Goal: Task Accomplishment & Management: Use online tool/utility

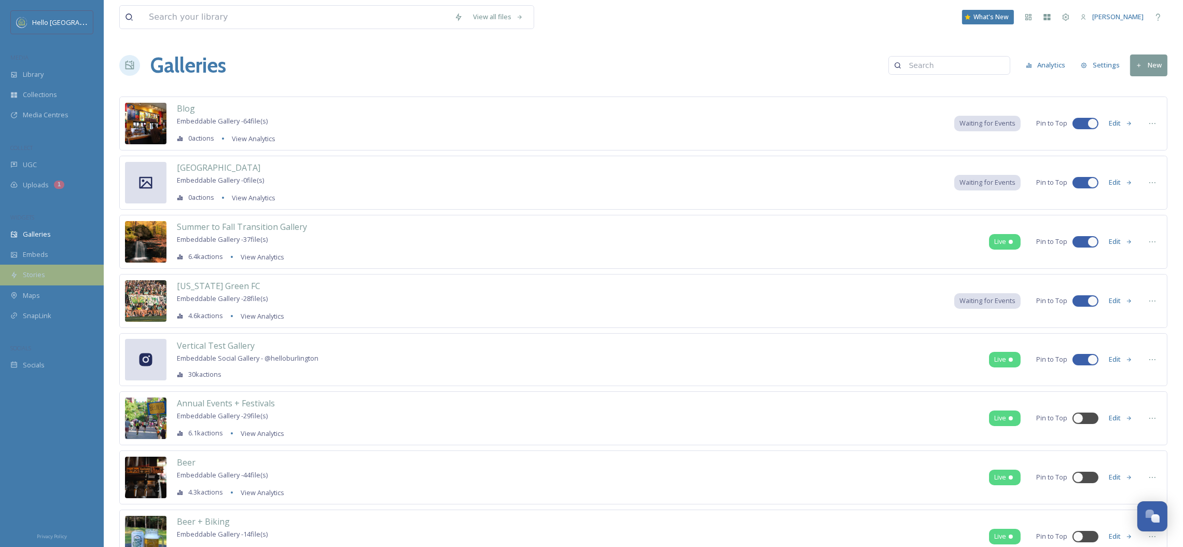
click at [84, 272] on div "Stories" at bounding box center [52, 275] width 104 height 20
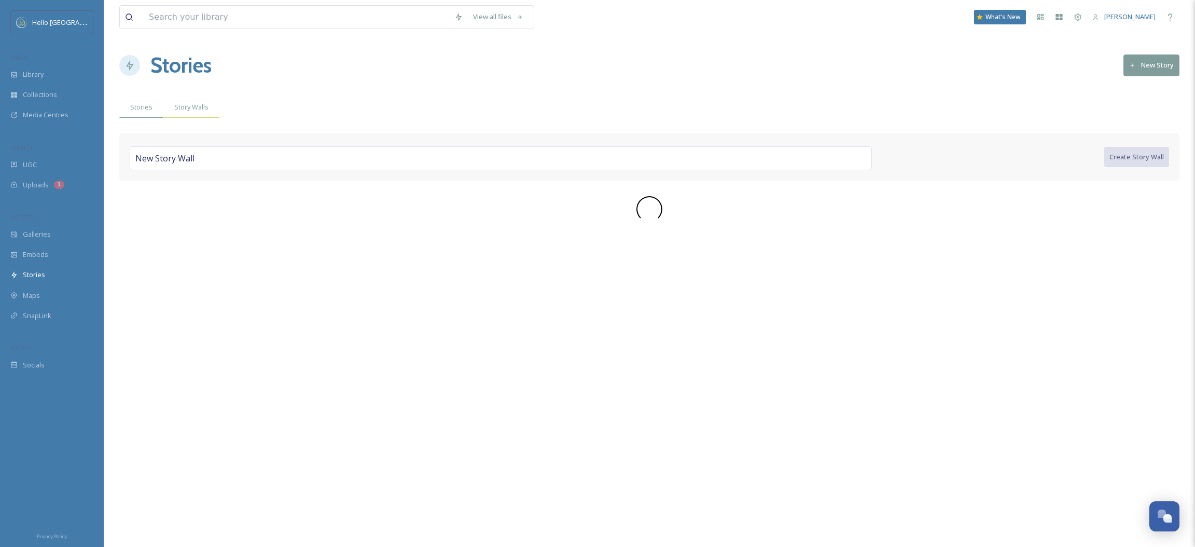
click at [189, 110] on span "Story Walls" at bounding box center [191, 107] width 34 height 10
click at [38, 167] on div "UGC" at bounding box center [52, 165] width 104 height 20
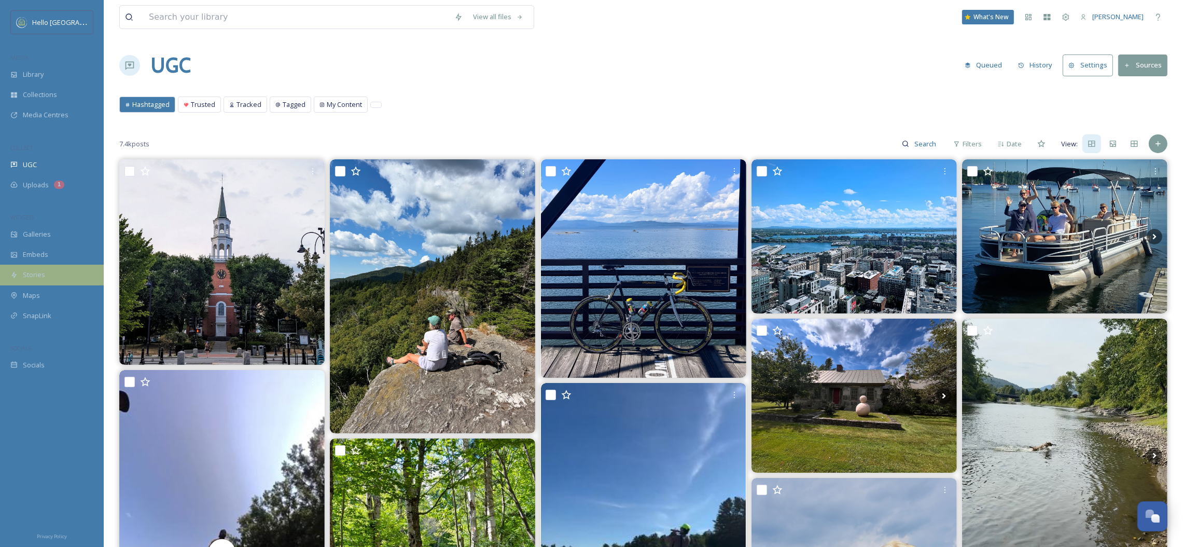
click at [41, 270] on span "Stories" at bounding box center [34, 275] width 22 height 10
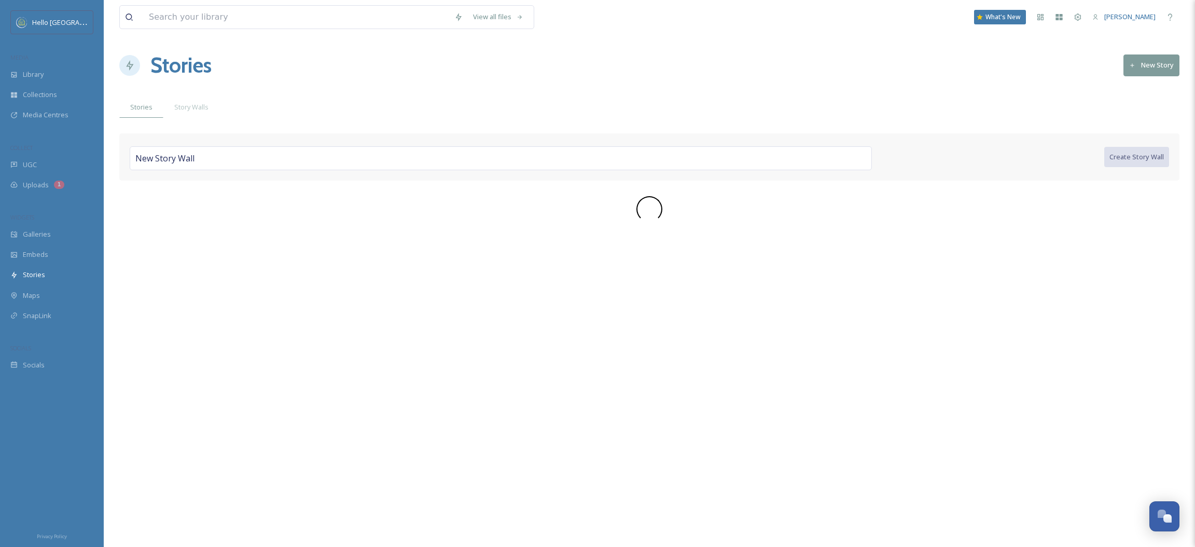
click at [848, 158] on div "New Story Wall" at bounding box center [501, 158] width 742 height 24
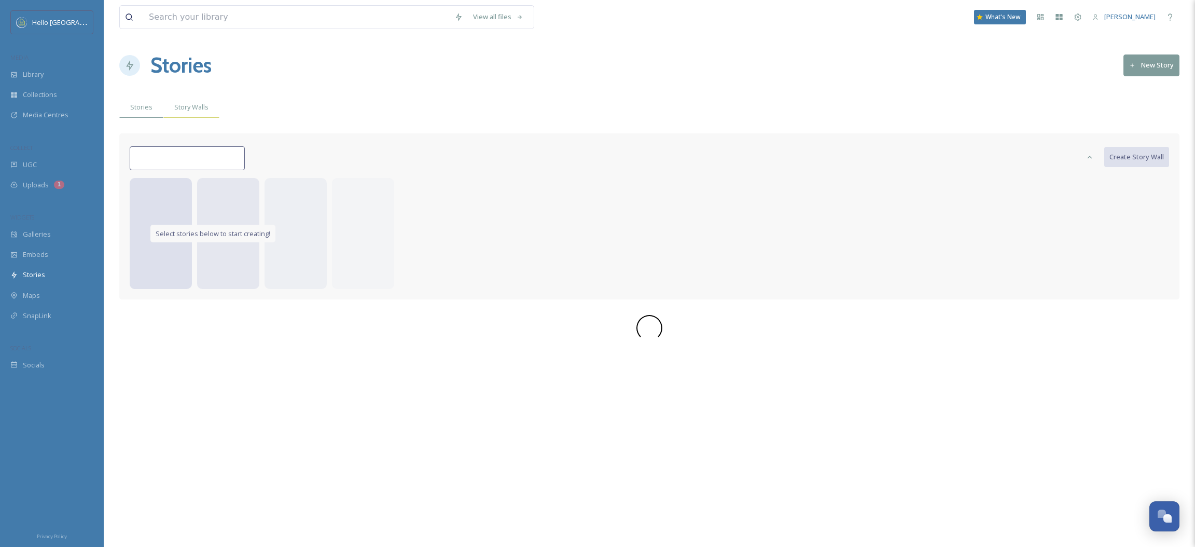
click at [177, 106] on span "Story Walls" at bounding box center [191, 107] width 34 height 10
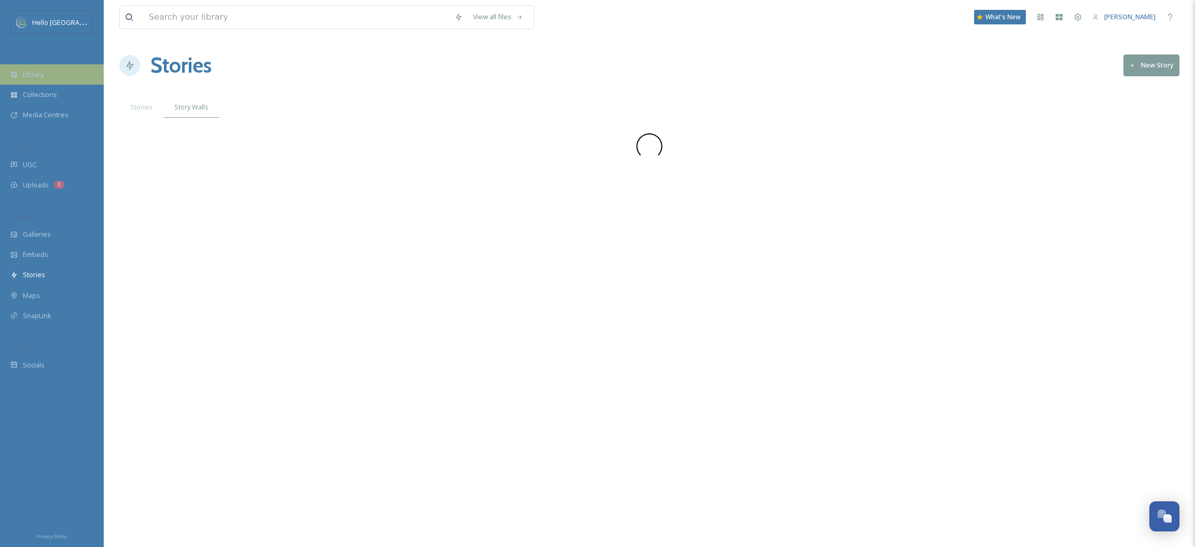
click at [29, 79] on span "Library" at bounding box center [33, 75] width 21 height 10
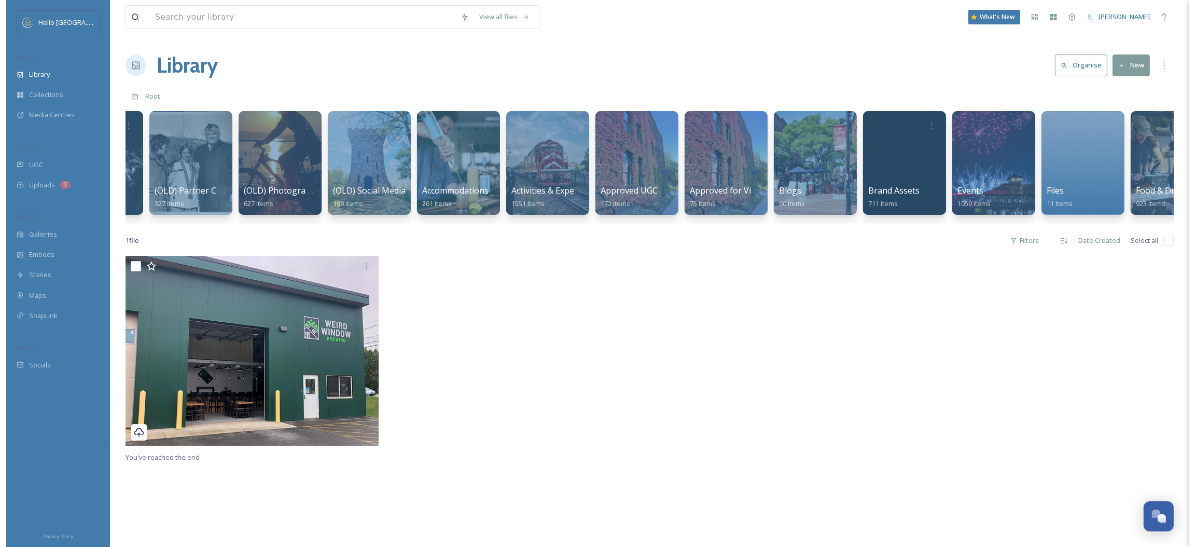
scroll to position [0, 82]
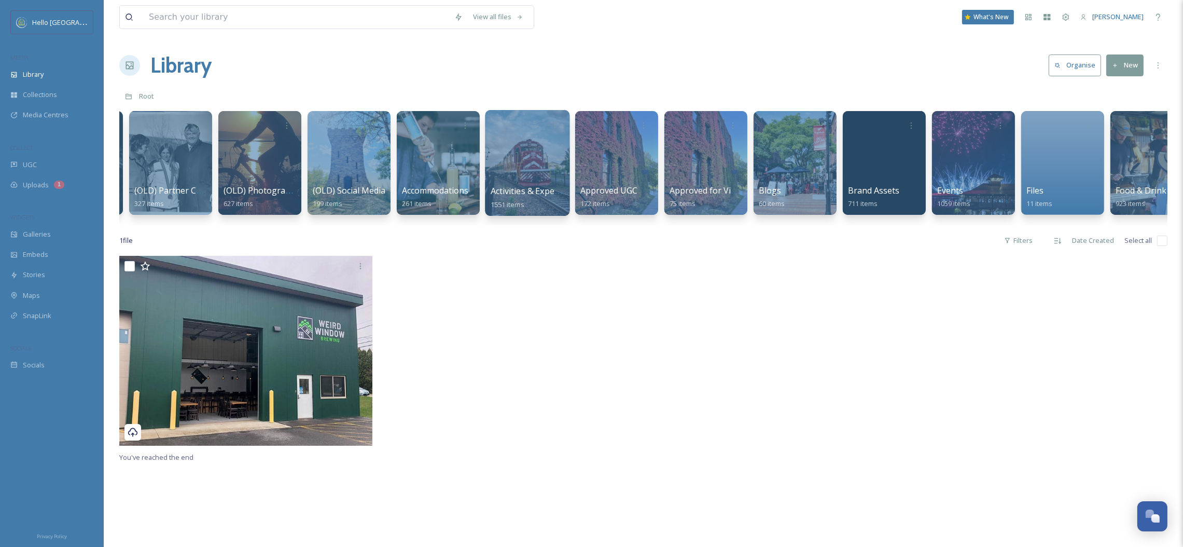
click at [539, 185] on span "Activities & Experiences" at bounding box center [537, 190] width 93 height 11
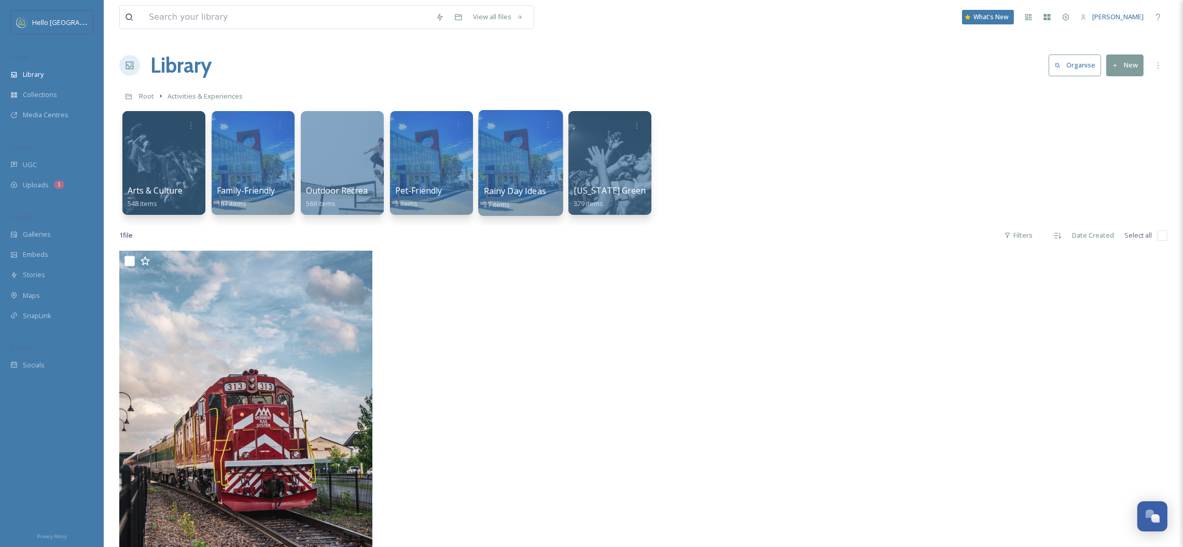
click at [512, 207] on div "Rainy Day Ideas 27 items" at bounding box center [521, 198] width 74 height 26
click at [524, 151] on div at bounding box center [520, 163] width 85 height 106
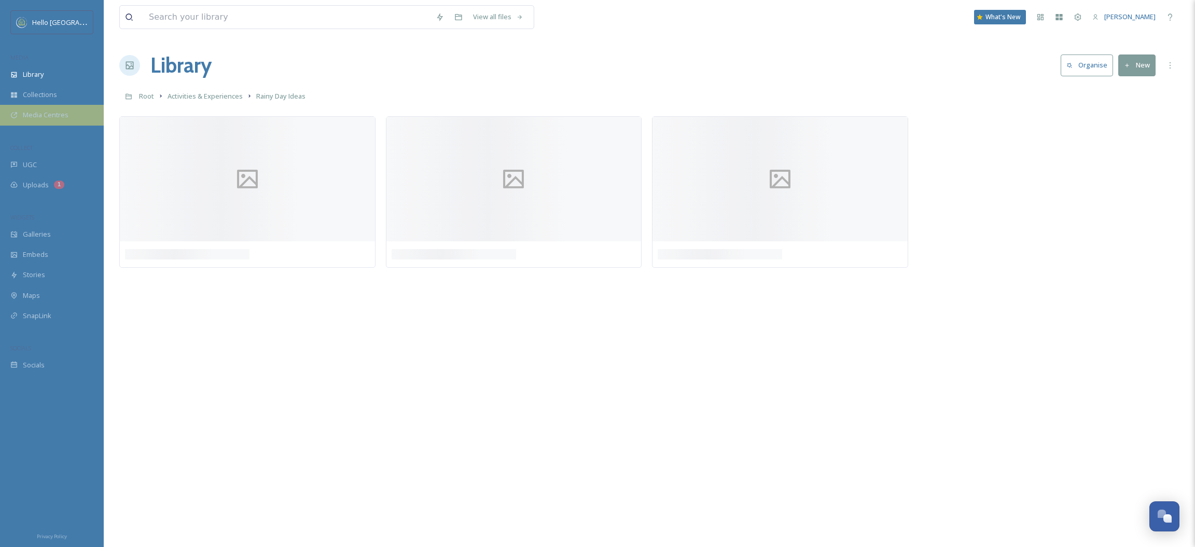
click at [20, 110] on div "Media Centres" at bounding box center [52, 115] width 104 height 20
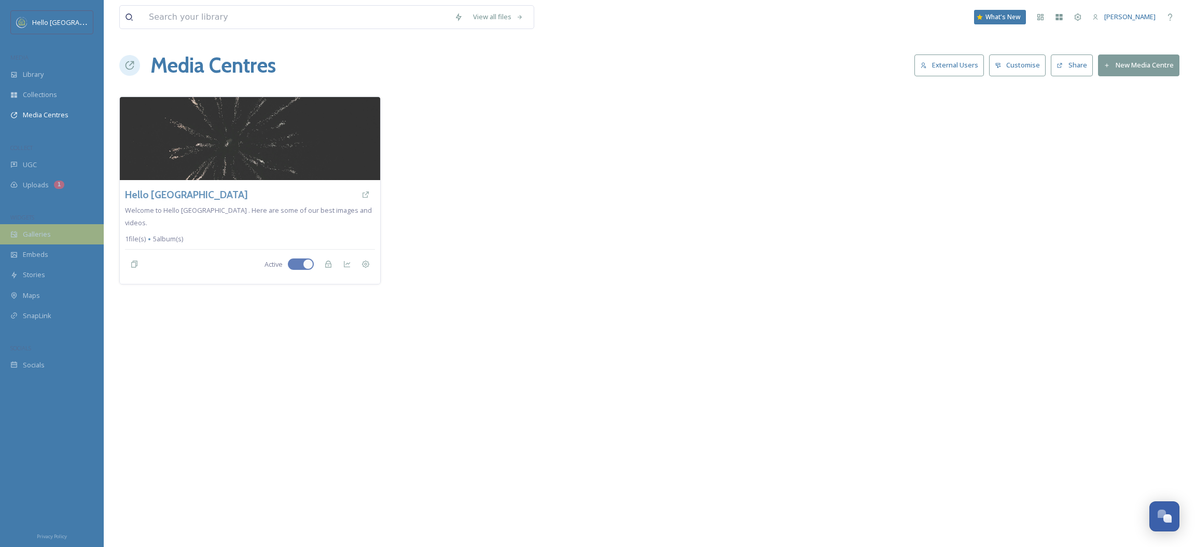
click at [18, 232] on div "Galleries" at bounding box center [52, 234] width 104 height 20
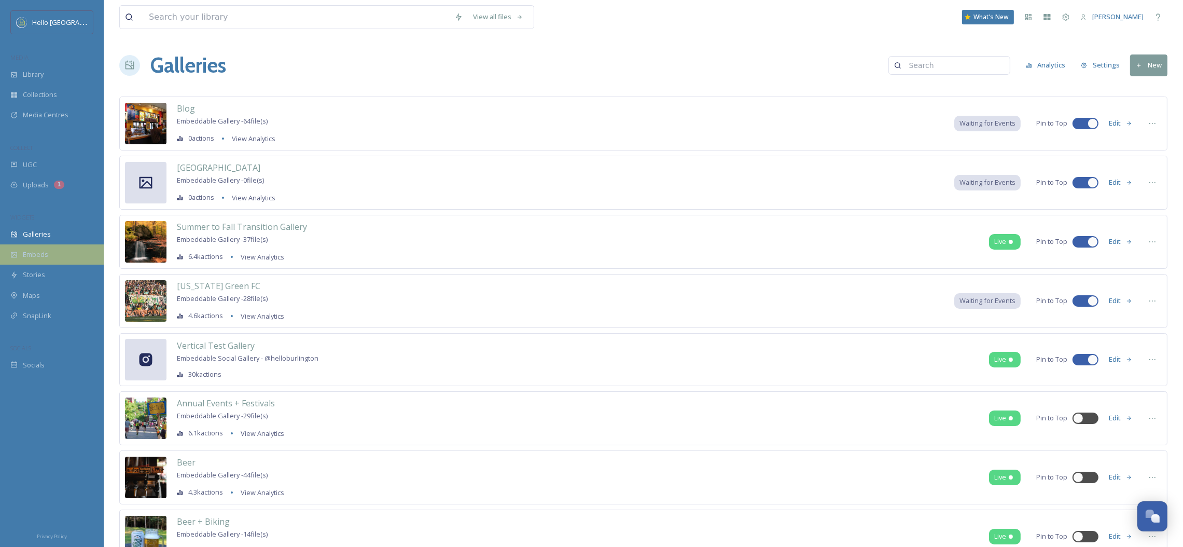
click at [64, 257] on div "Embeds" at bounding box center [52, 254] width 104 height 20
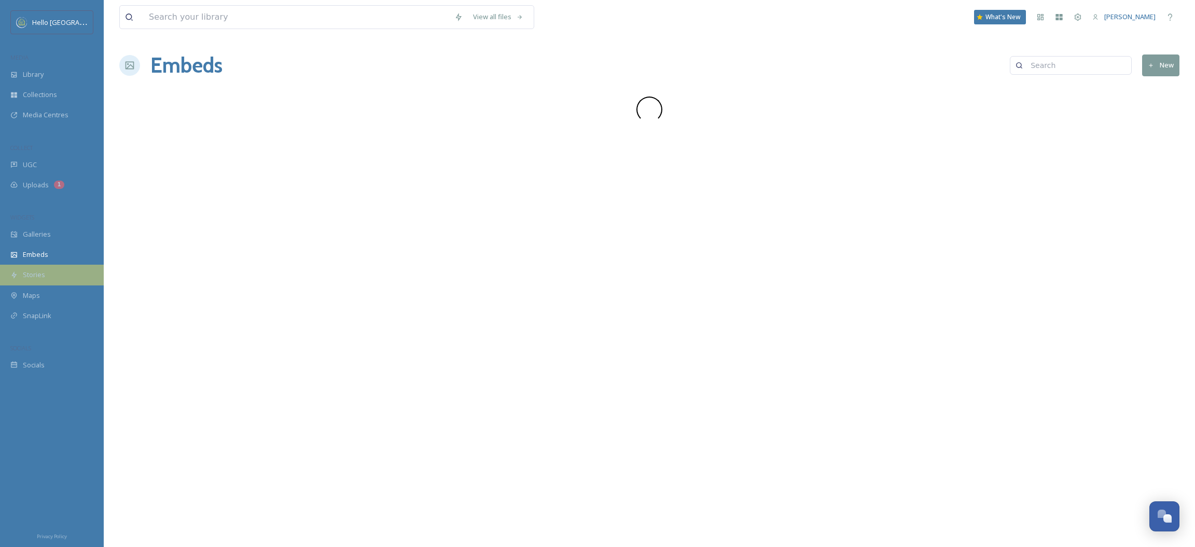
click at [43, 266] on div "Stories" at bounding box center [52, 275] width 104 height 20
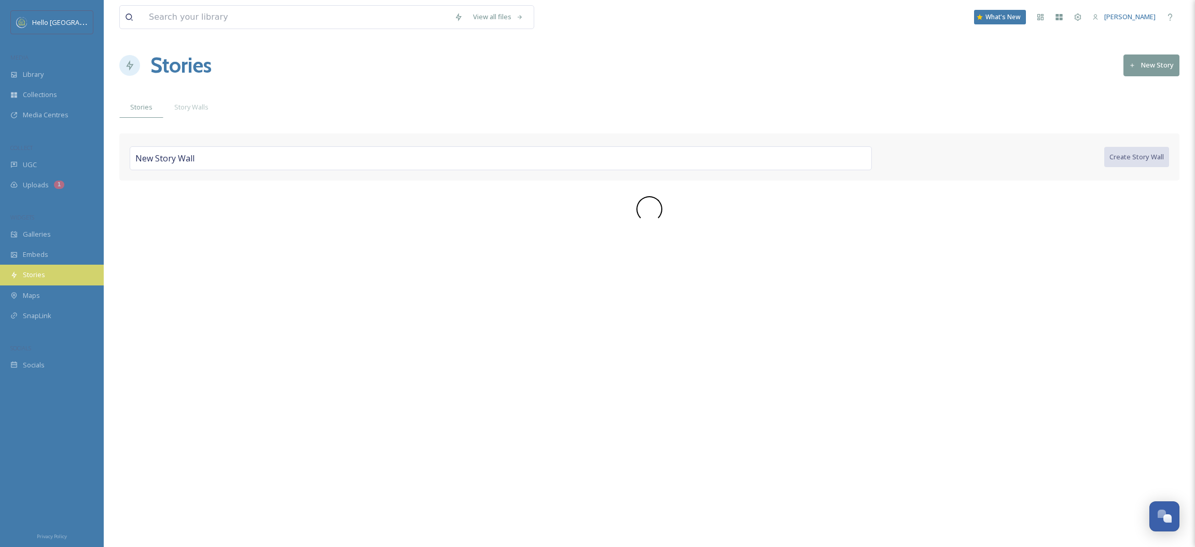
click at [40, 267] on div "Stories" at bounding box center [52, 275] width 104 height 20
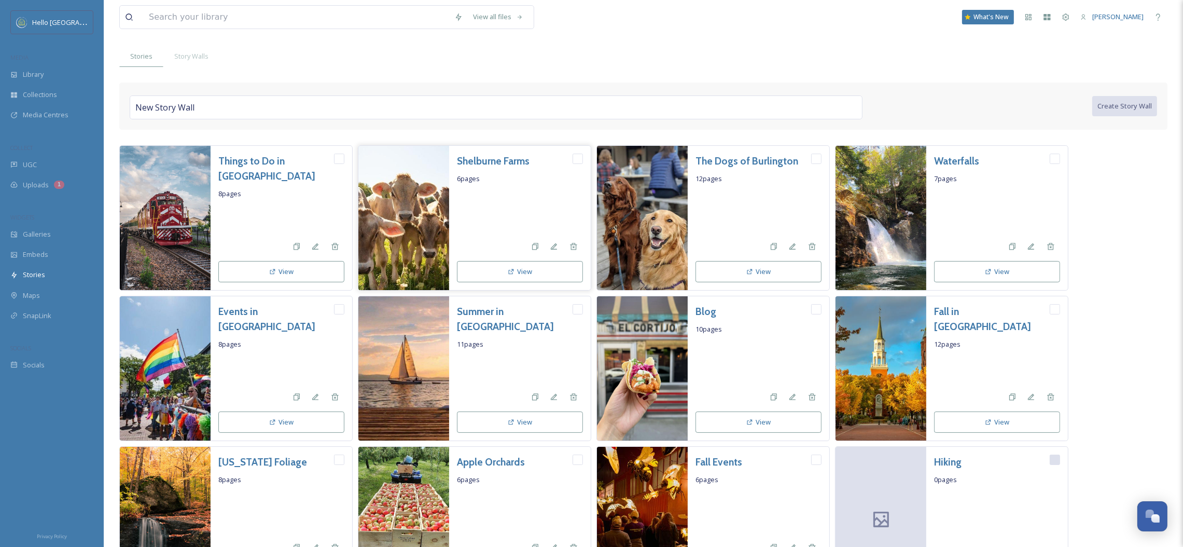
scroll to position [78, 0]
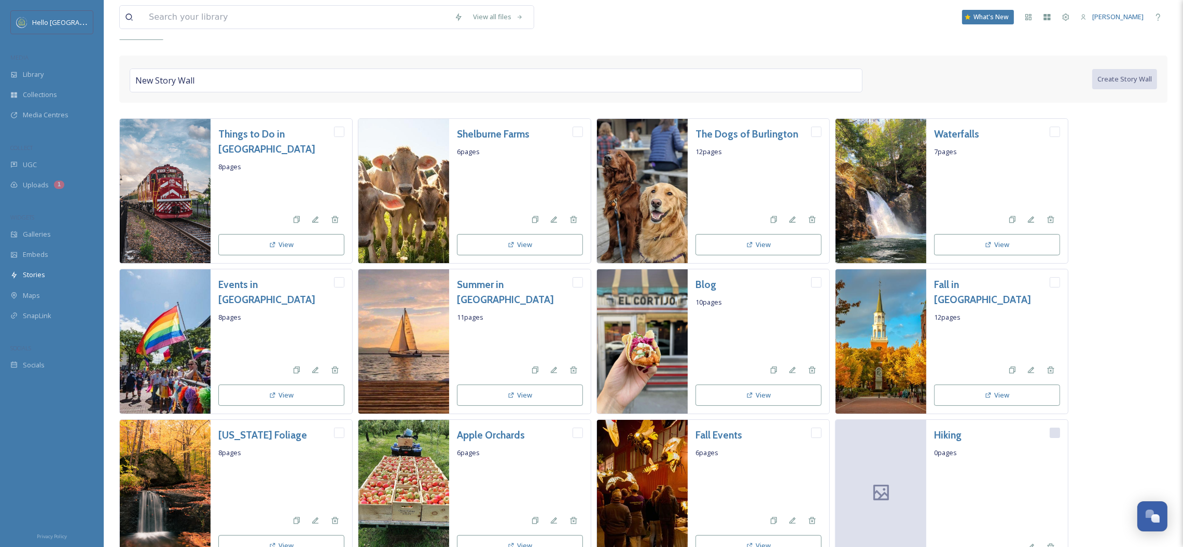
click at [341, 134] on input "checkbox" at bounding box center [339, 132] width 10 height 10
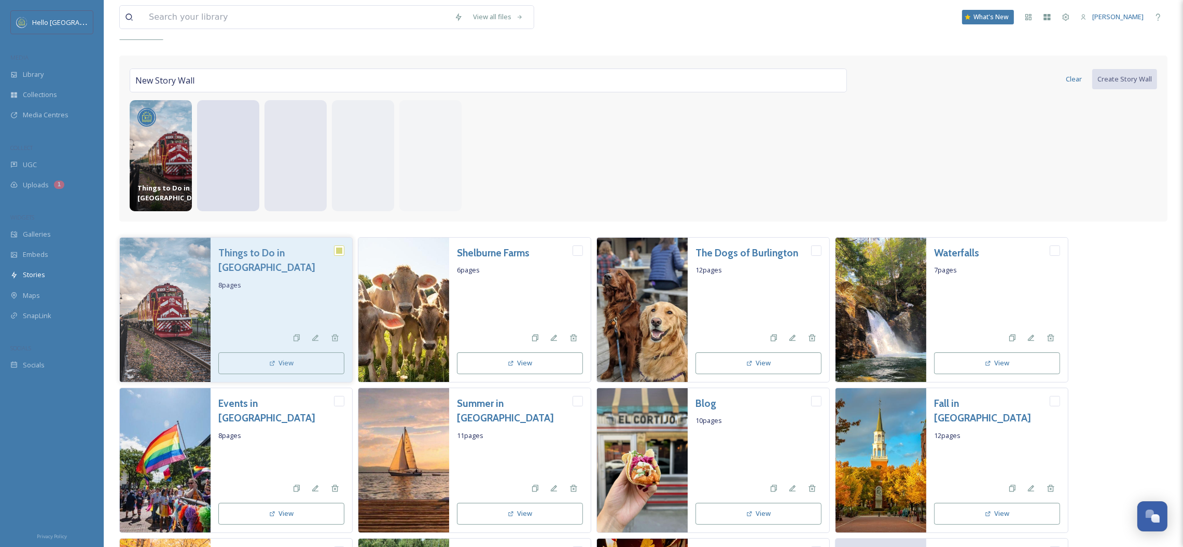
click at [339, 251] on input "checkbox" at bounding box center [339, 250] width 10 height 10
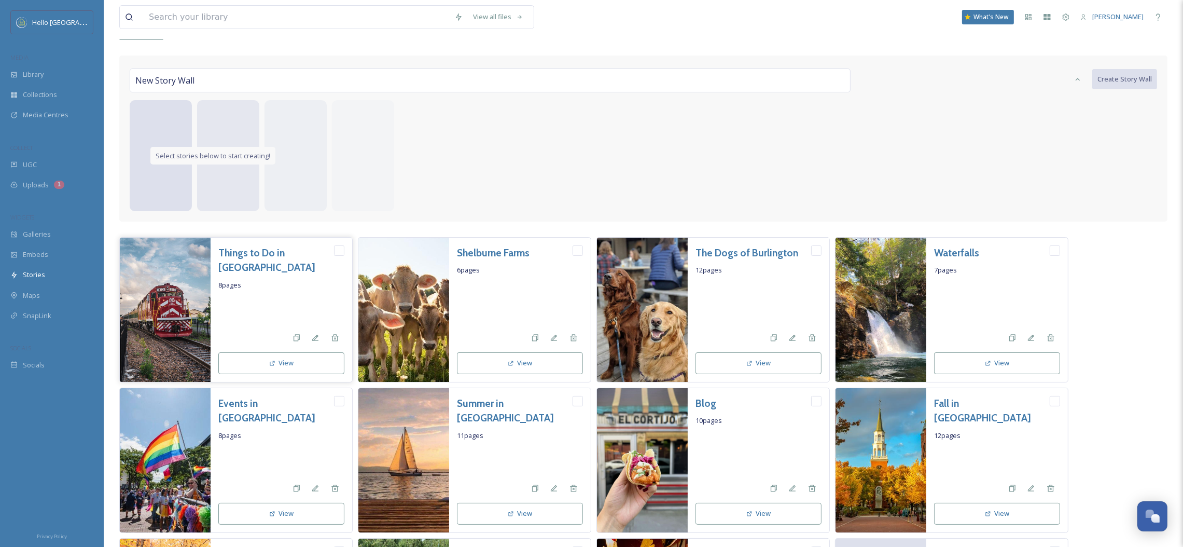
click at [343, 253] on input "checkbox" at bounding box center [339, 250] width 10 height 10
checkbox input "true"
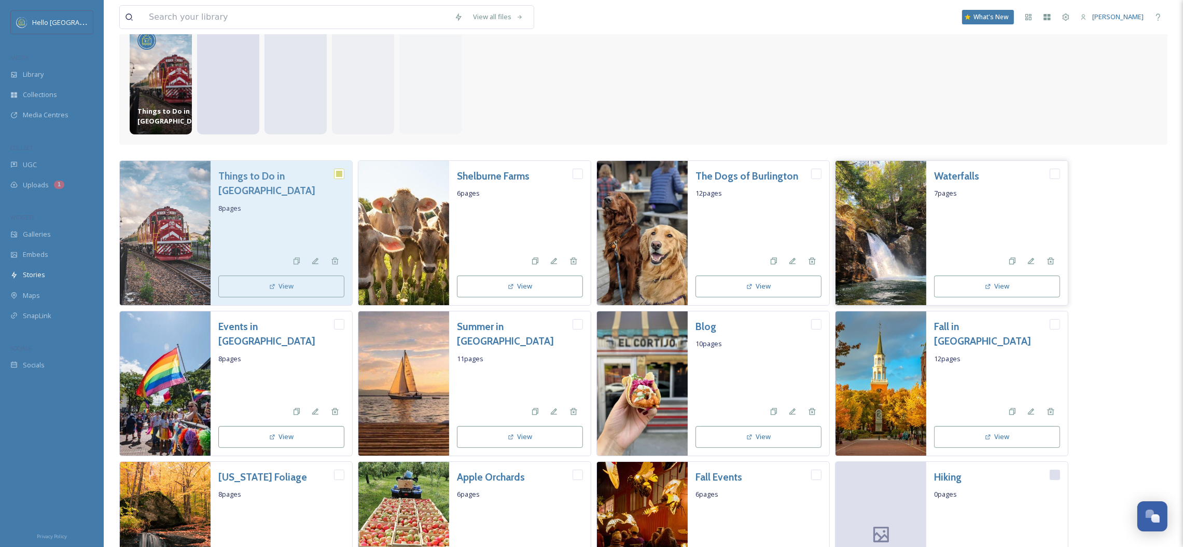
scroll to position [156, 0]
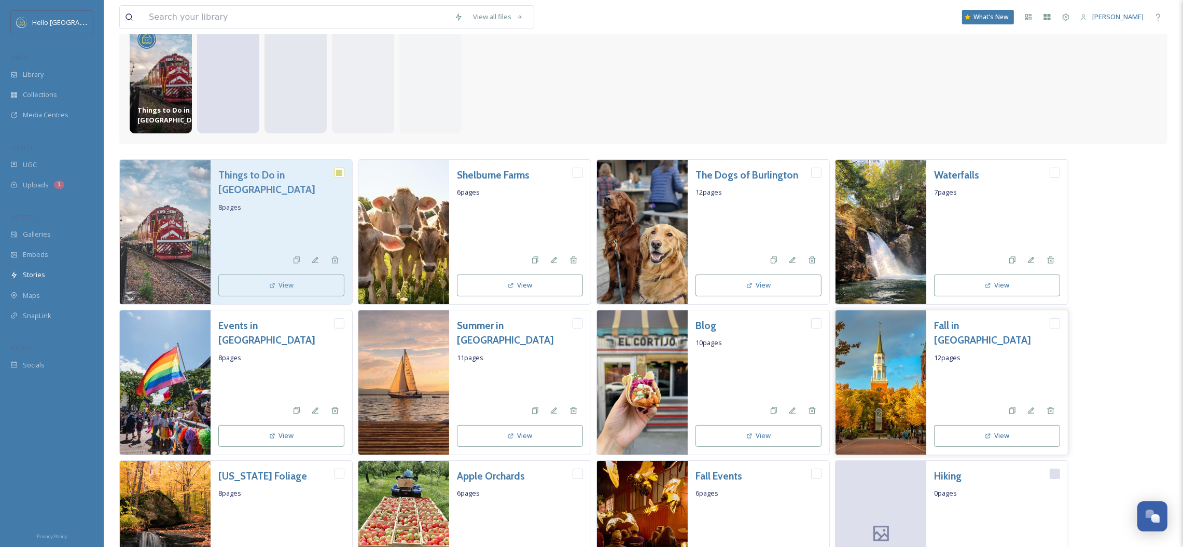
click at [1050, 322] on input "checkbox" at bounding box center [1055, 323] width 10 height 10
checkbox input "true"
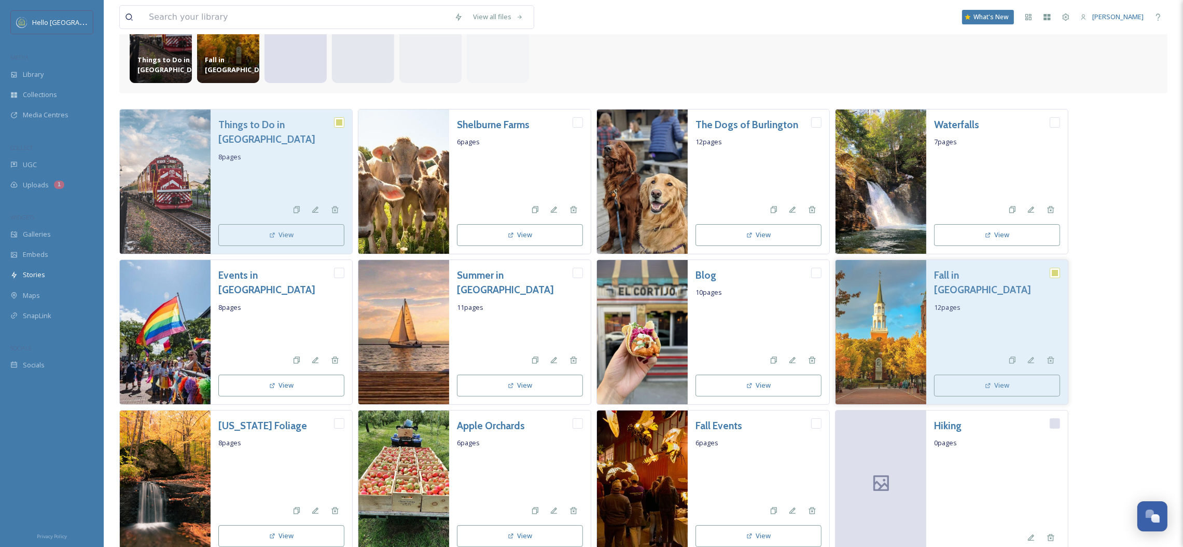
scroll to position [233, 0]
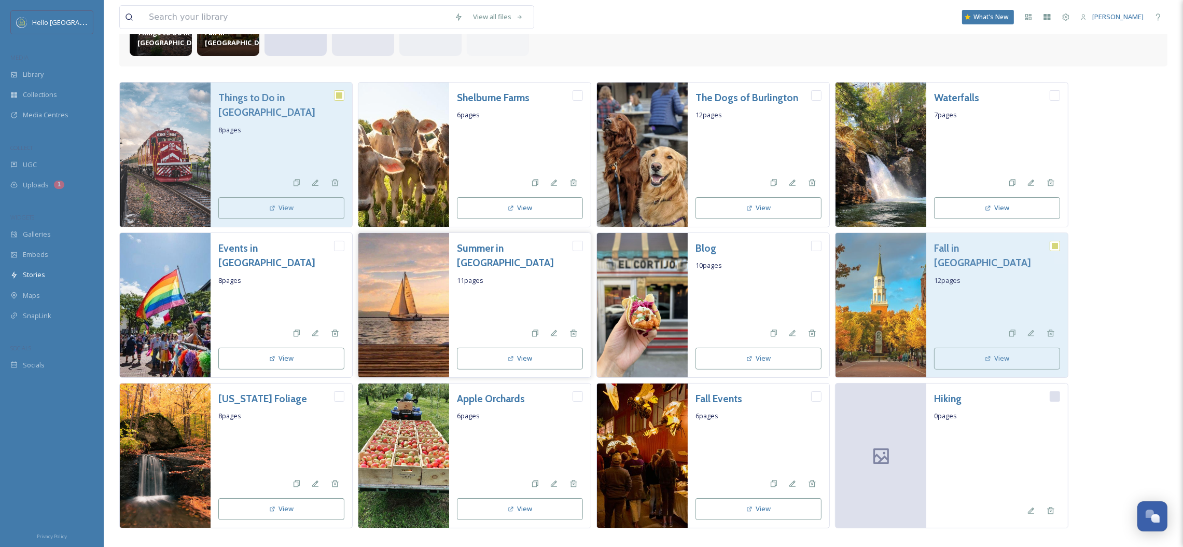
click at [582, 244] on input "checkbox" at bounding box center [578, 246] width 10 height 10
checkbox input "true"
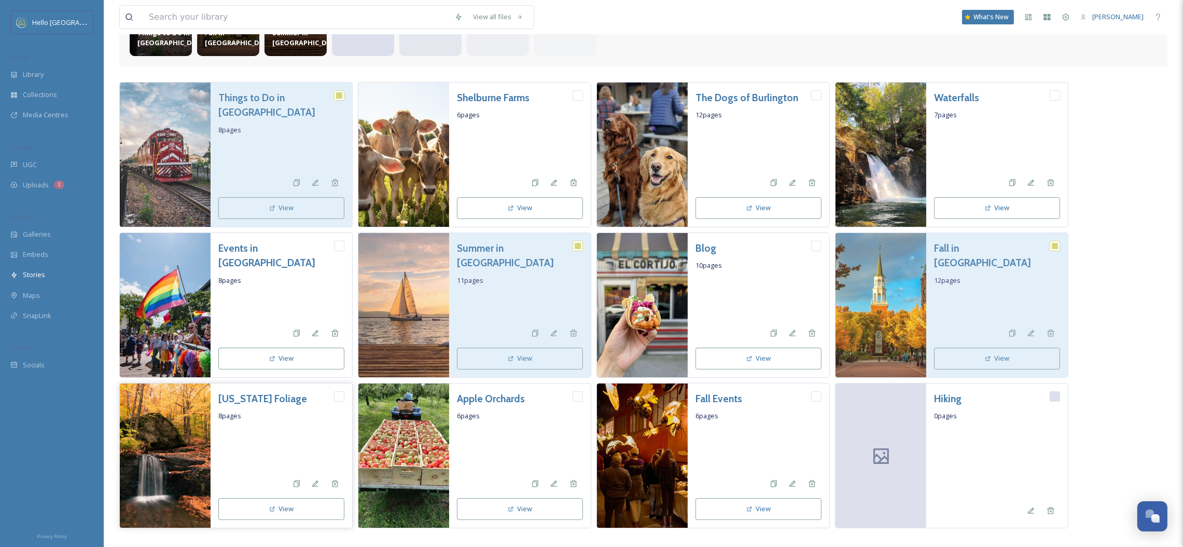
click at [344, 394] on input "checkbox" at bounding box center [339, 396] width 10 height 10
checkbox input "true"
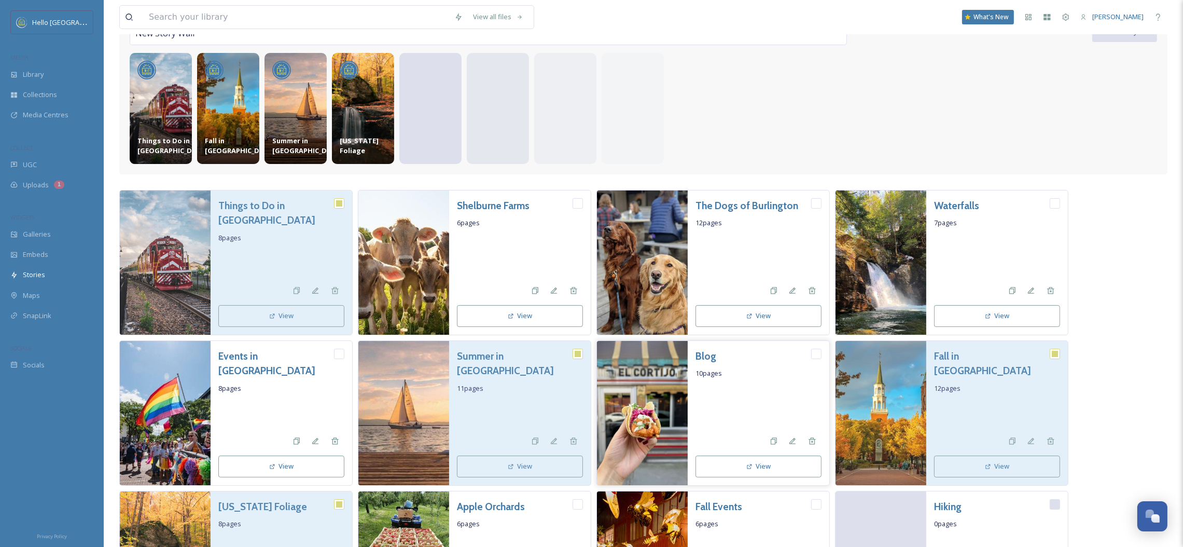
scroll to position [256, 0]
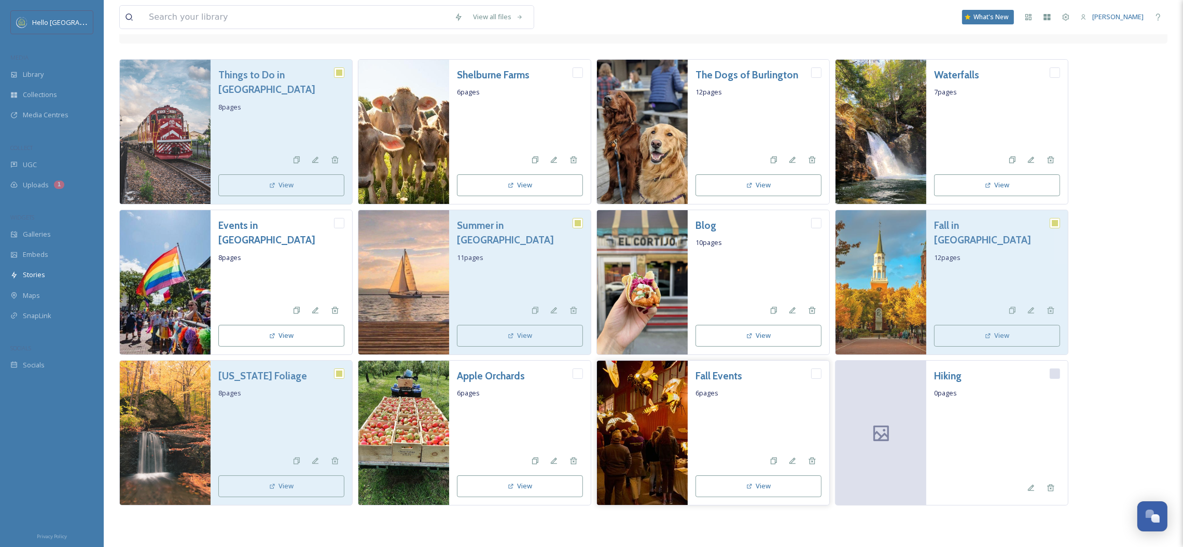
click at [816, 373] on input "checkbox" at bounding box center [816, 373] width 10 height 10
checkbox input "true"
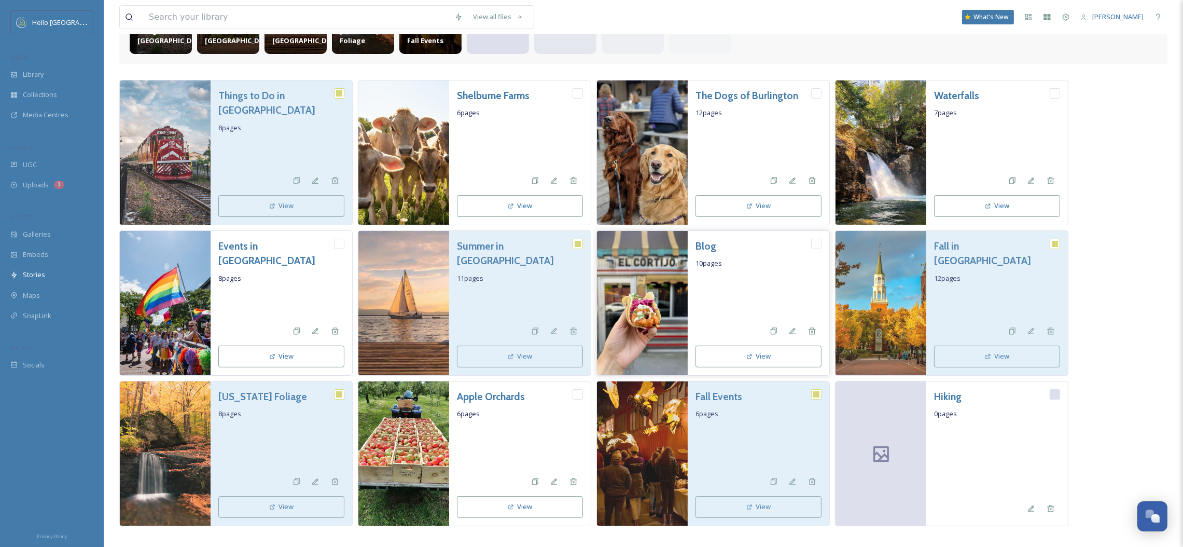
scroll to position [0, 0]
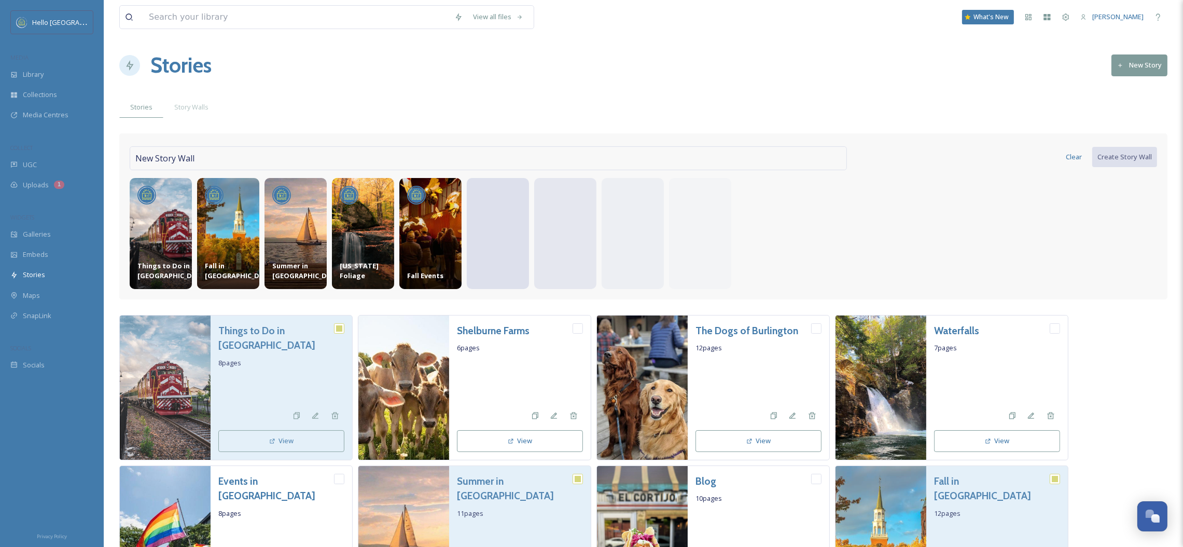
click at [229, 152] on div "New Story Wall" at bounding box center [488, 158] width 717 height 24
type input "Fall Homepage"
click at [1122, 161] on button "Create Story Wall" at bounding box center [1124, 156] width 66 height 21
checkbox input "false"
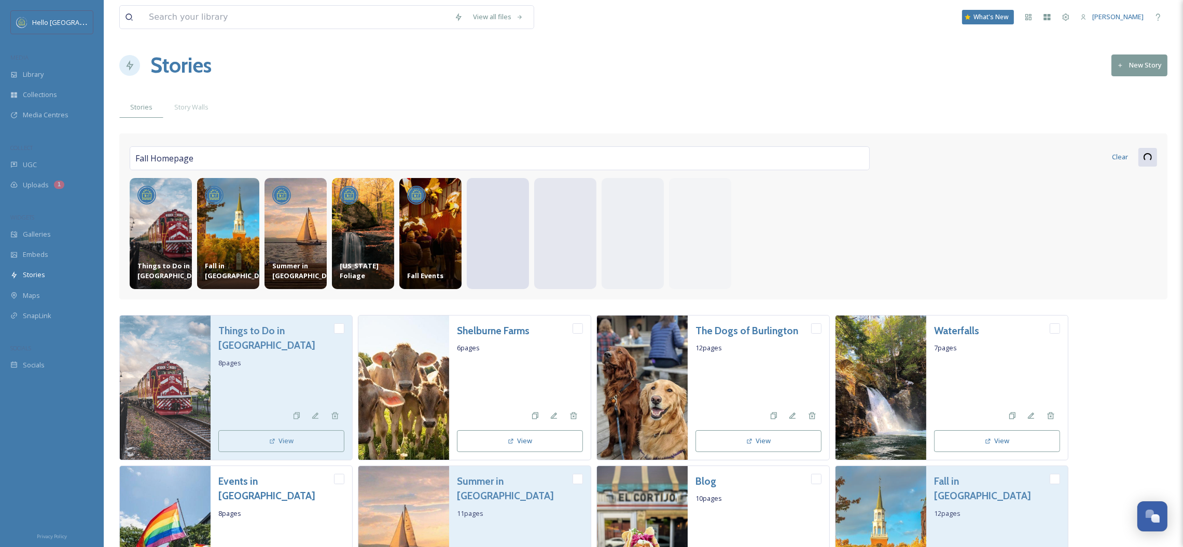
checkbox input "false"
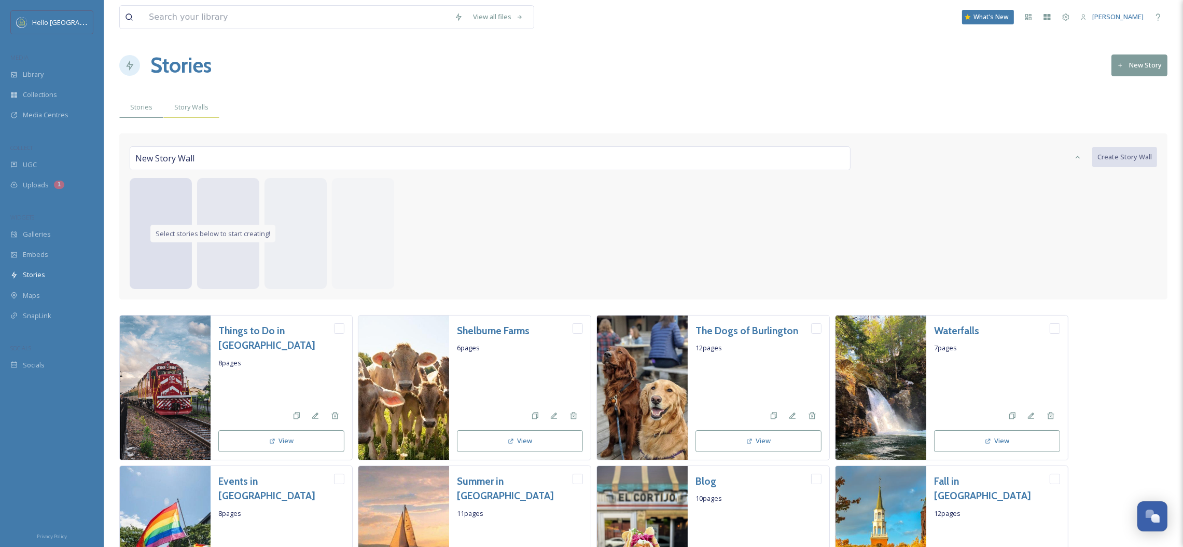
click at [203, 108] on span "Story Walls" at bounding box center [191, 107] width 34 height 10
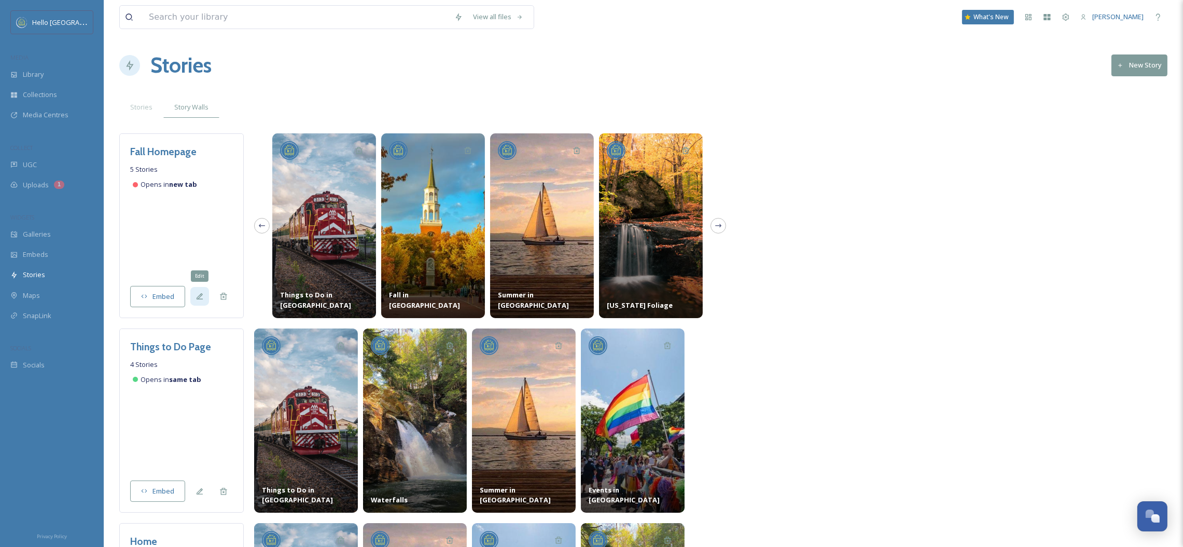
click at [194, 295] on div "Edit" at bounding box center [199, 296] width 19 height 19
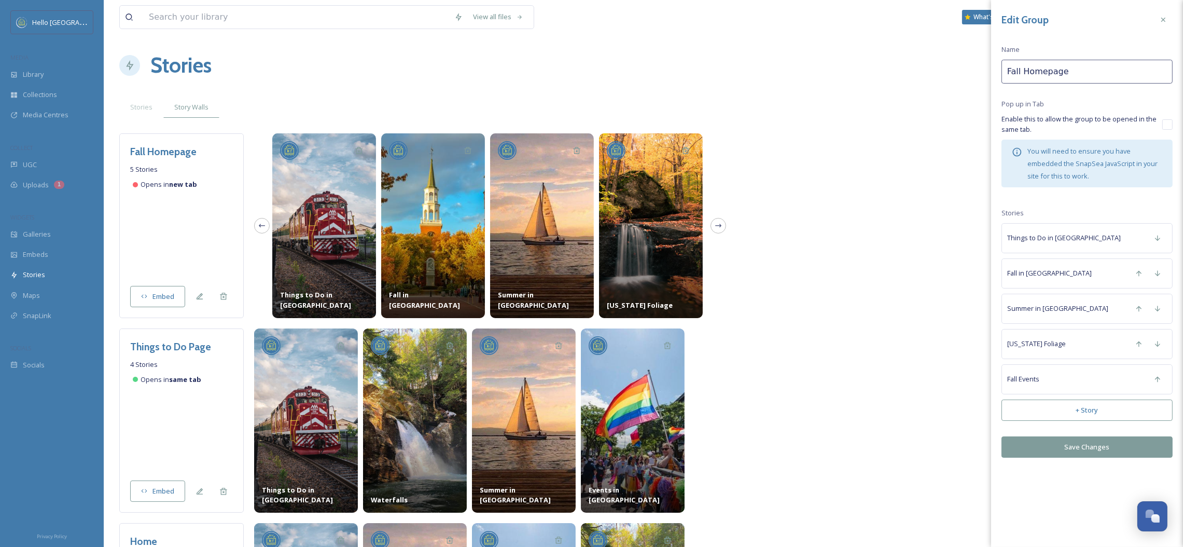
click at [1172, 123] on input "checkbox" at bounding box center [1167, 124] width 10 height 10
checkbox input "true"
drag, startPoint x: 1065, startPoint y: 443, endPoint x: 1066, endPoint y: 473, distance: 29.6
click at [1066, 473] on div "Edit Group Name Fall Homepage Pop up in Tab Enable this to allow the group to b…" at bounding box center [1087, 273] width 192 height 547
click at [1154, 383] on icon at bounding box center [1158, 379] width 8 height 8
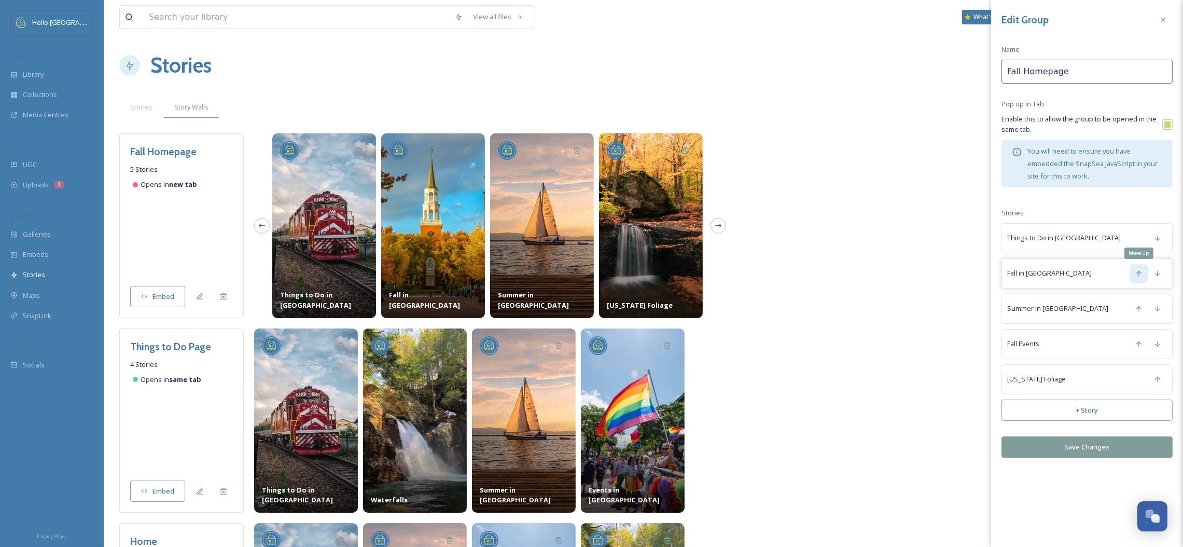
click at [1142, 273] on icon at bounding box center [1139, 273] width 8 height 8
click at [1160, 313] on div "Move Down" at bounding box center [1157, 308] width 19 height 19
click at [1160, 347] on icon at bounding box center [1158, 344] width 8 height 8
click at [1105, 450] on button "Save Changes" at bounding box center [1087, 446] width 171 height 21
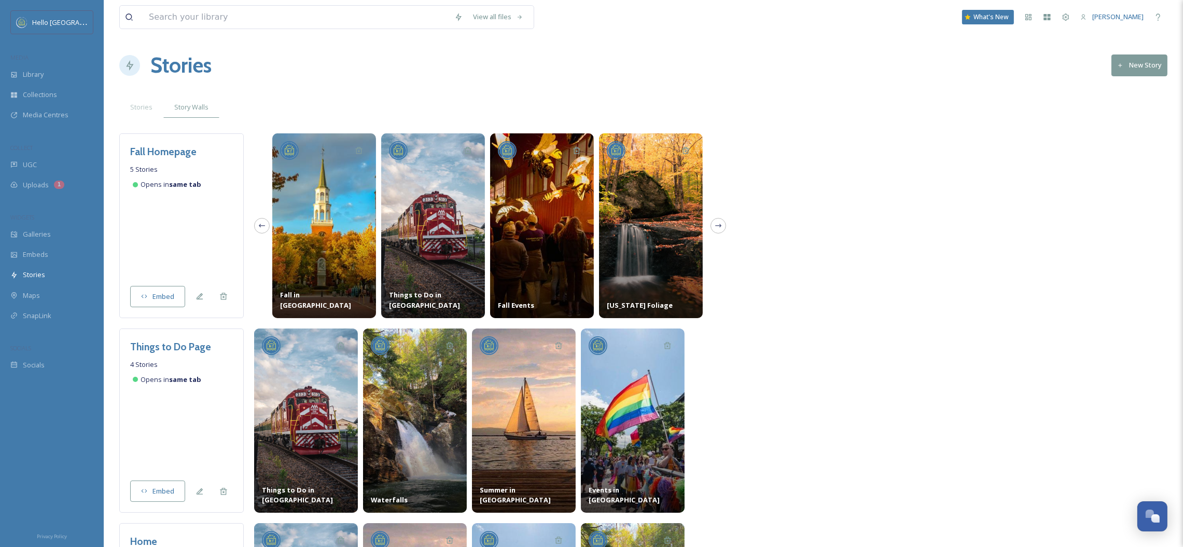
click at [144, 295] on icon at bounding box center [144, 296] width 7 height 7
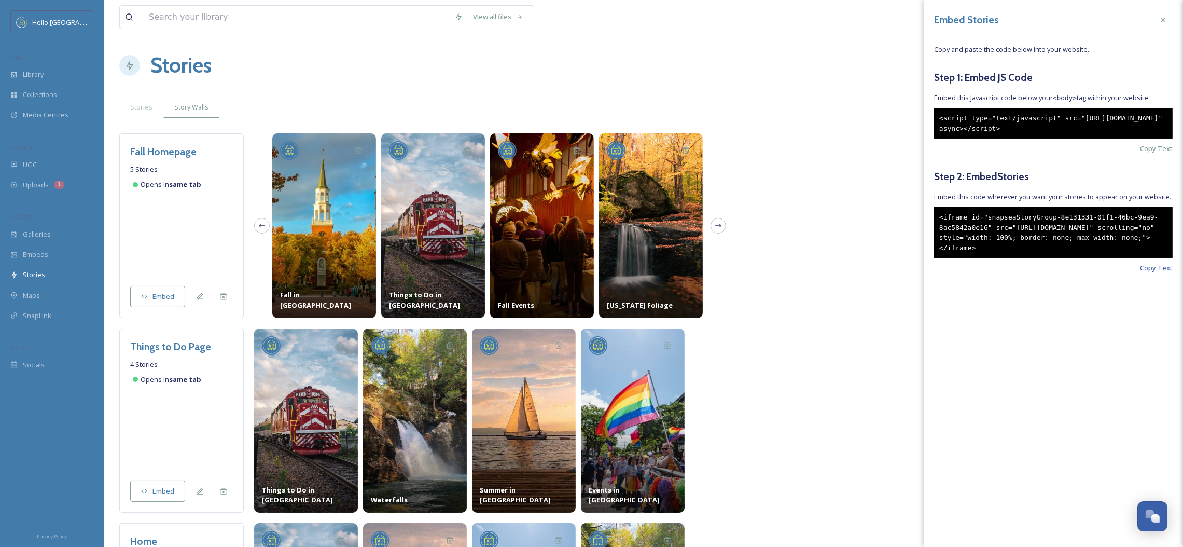
click at [1144, 273] on span "Copy Text" at bounding box center [1156, 268] width 33 height 10
click at [194, 298] on div "Edit" at bounding box center [199, 296] width 19 height 19
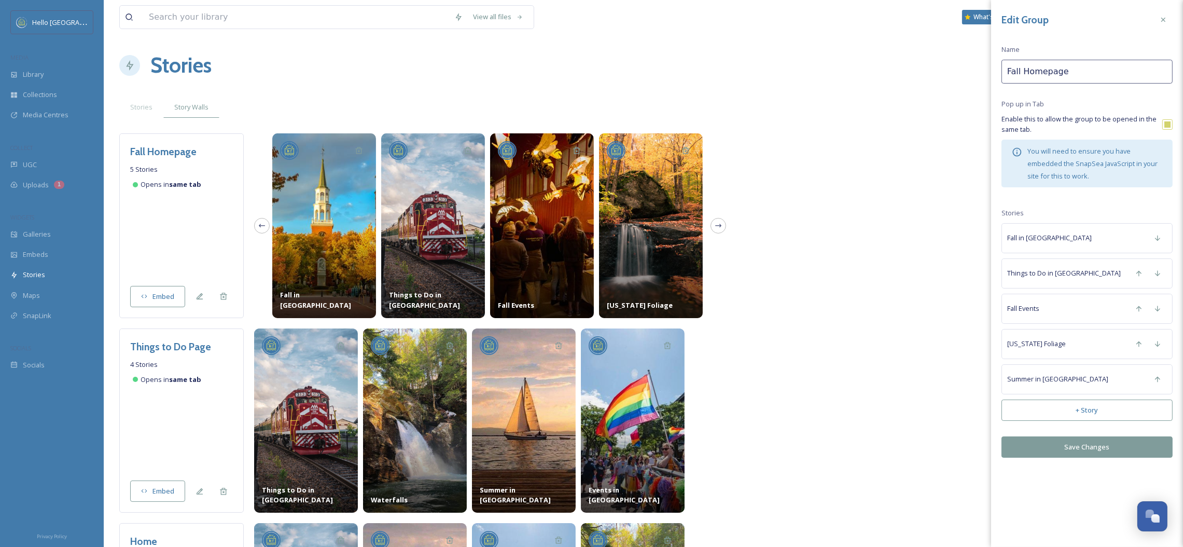
click at [1108, 444] on button "Save Changes" at bounding box center [1087, 446] width 171 height 21
